Goal: Task Accomplishment & Management: Use online tool/utility

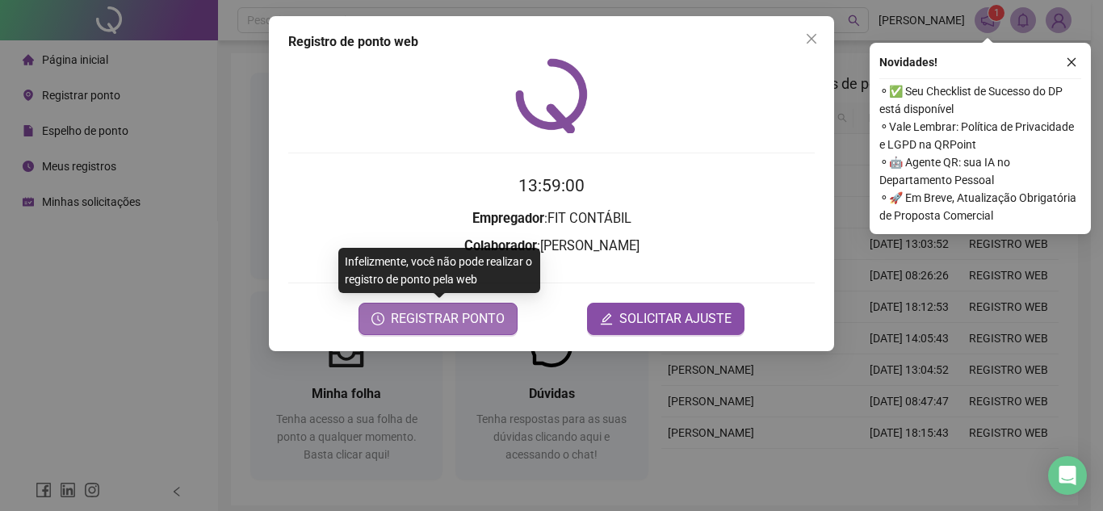
click at [417, 328] on span "REGISTRAR PONTO" at bounding box center [448, 318] width 114 height 19
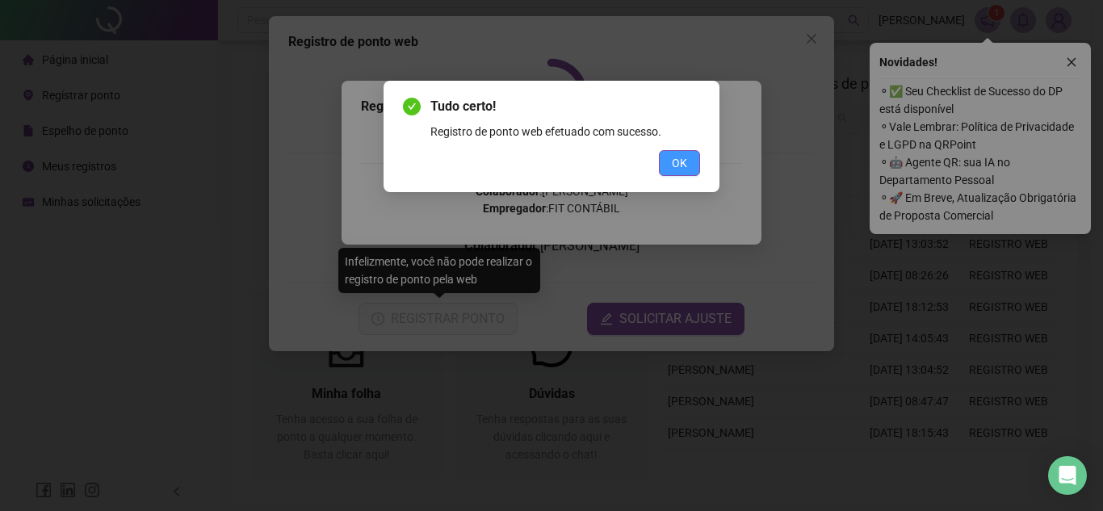
click at [680, 161] on span "OK" at bounding box center [679, 163] width 15 height 18
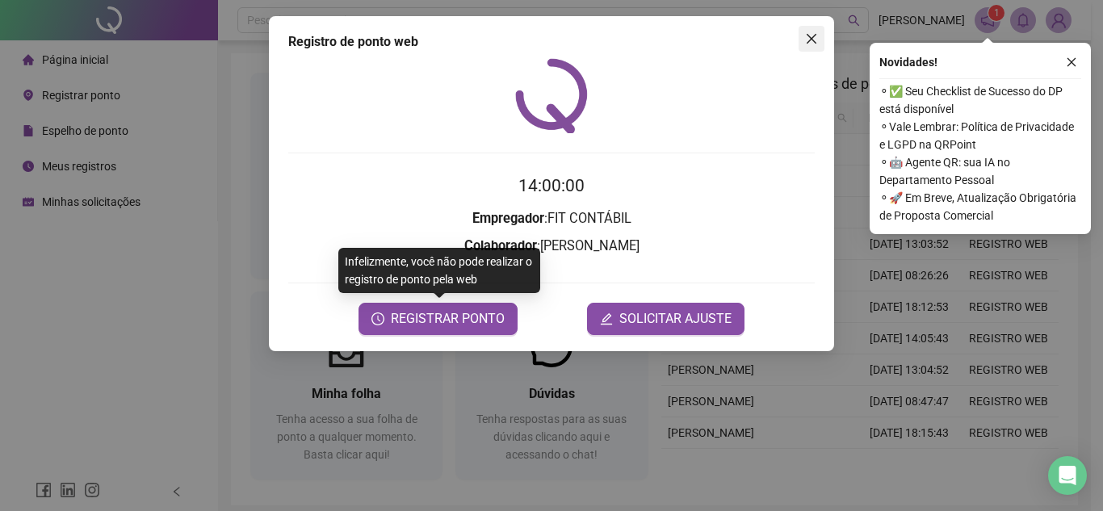
click at [807, 32] on icon "close" at bounding box center [811, 38] width 13 height 13
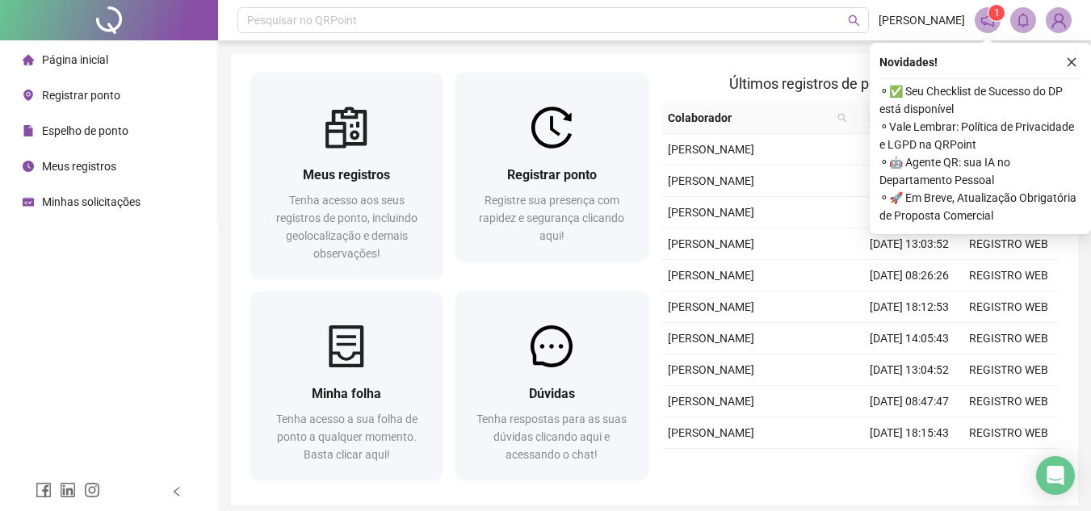
click at [99, 162] on span "Meus registros" at bounding box center [79, 166] width 74 height 13
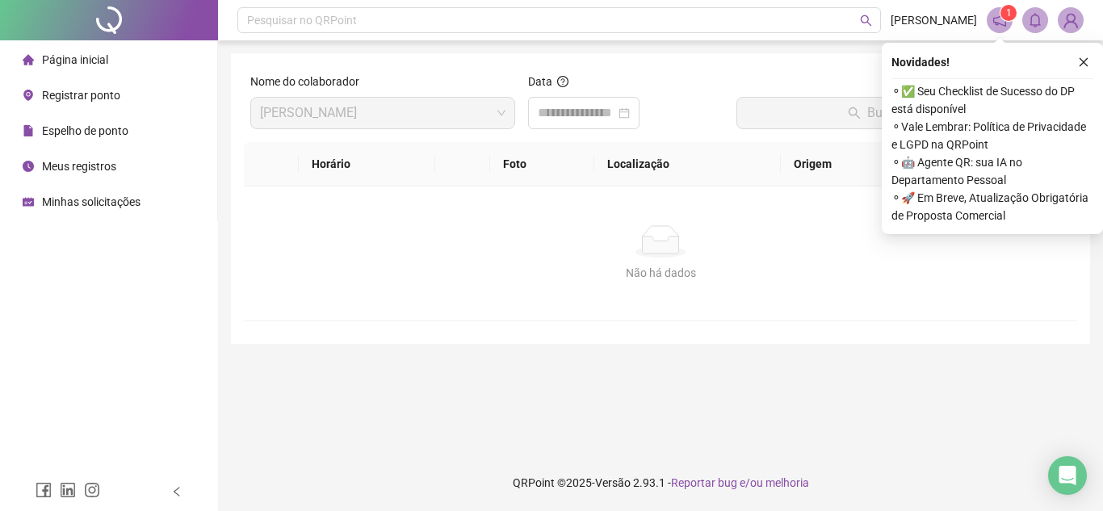
click at [1070, 60] on div "Novidades !" at bounding box center [992, 61] width 202 height 19
drag, startPoint x: 1081, startPoint y: 61, endPoint x: 857, endPoint y: 83, distance: 224.8
click at [1079, 61] on icon "close" at bounding box center [1083, 62] width 11 height 11
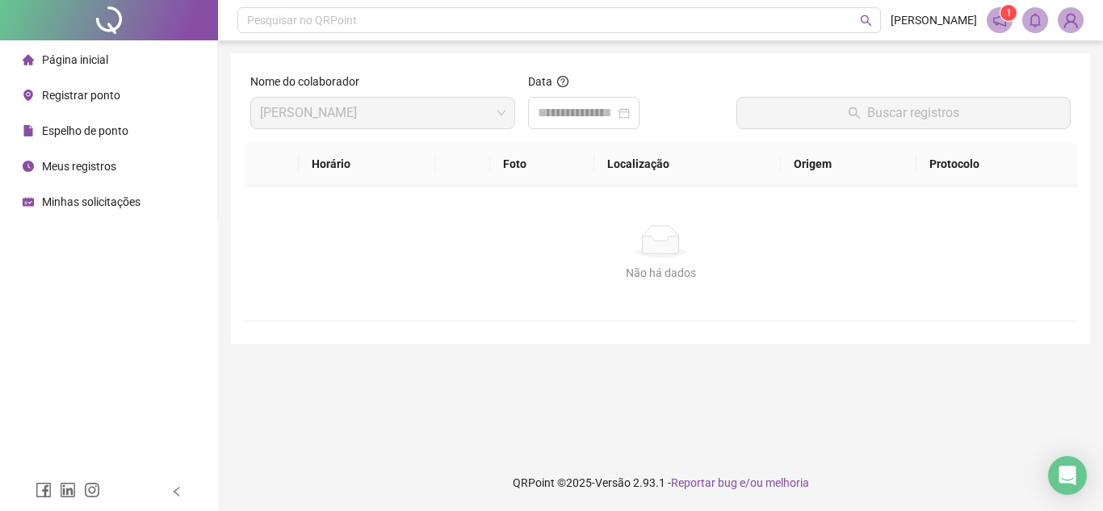
click at [756, 132] on div "Buscar registros" at bounding box center [903, 107] width 347 height 69
click at [104, 169] on span "Meus registros" at bounding box center [79, 166] width 74 height 13
click at [113, 128] on span "Espelho de ponto" at bounding box center [85, 130] width 86 height 13
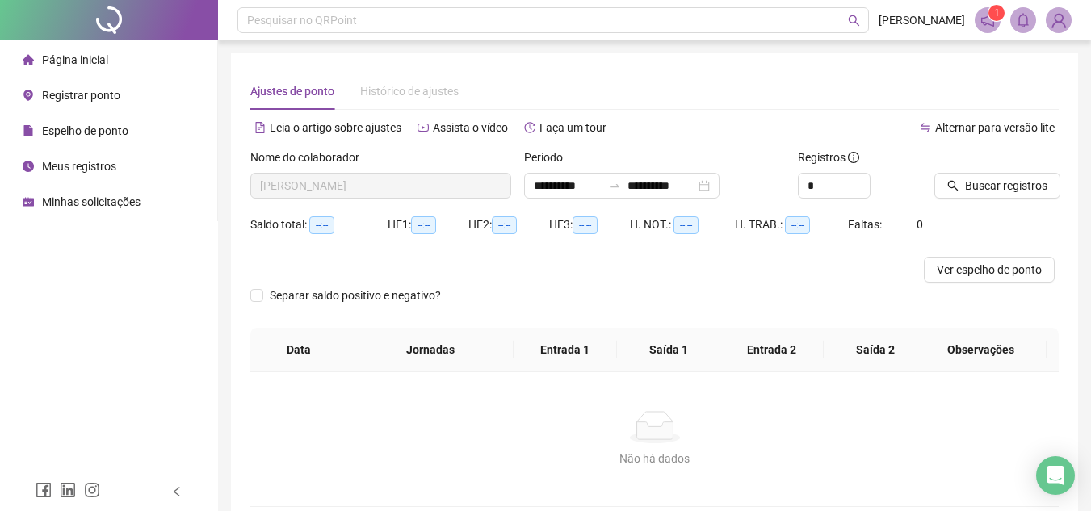
type input "**********"
click at [1005, 183] on span "Buscar registros" at bounding box center [1006, 186] width 82 height 18
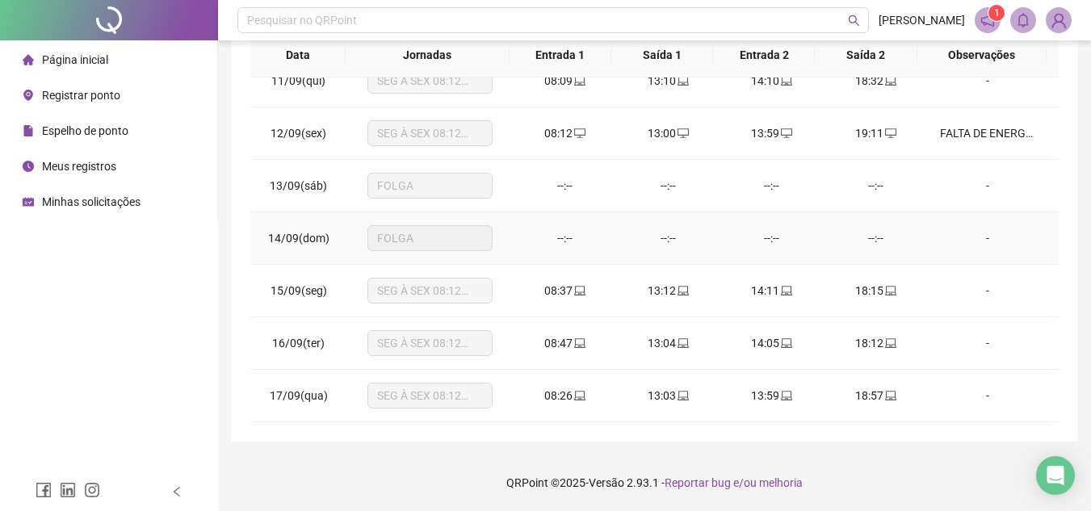
scroll to position [467, 0]
